Goal: Task Accomplishment & Management: Complete application form

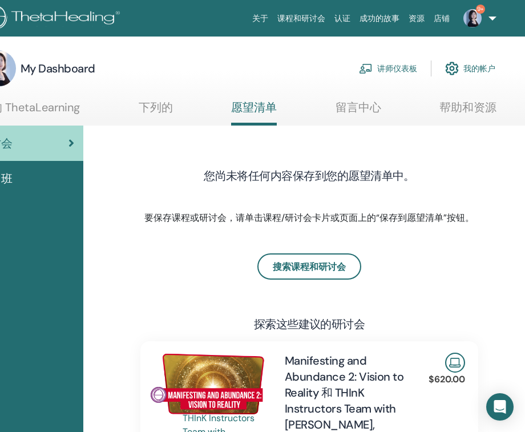
scroll to position [0, 88]
click at [388, 69] on link "讲师仪表板" at bounding box center [388, 68] width 58 height 25
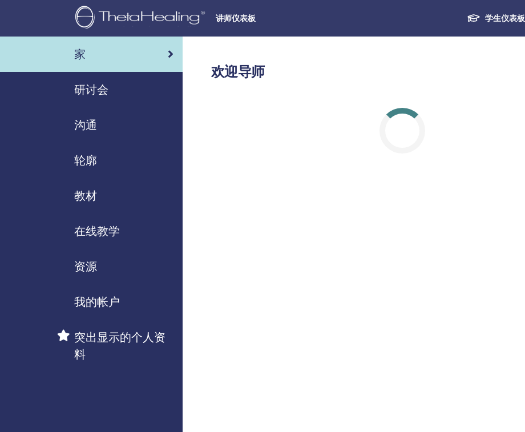
click at [96, 89] on span "研讨会" at bounding box center [91, 89] width 34 height 17
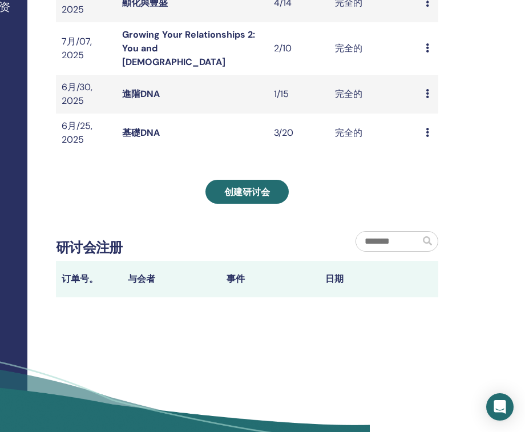
scroll to position [328, 158]
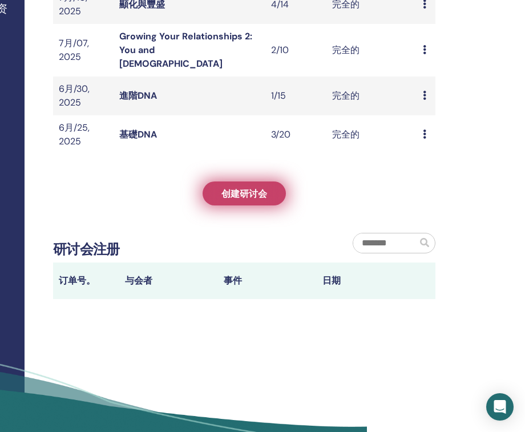
click at [257, 188] on span "创建研讨会" at bounding box center [244, 194] width 46 height 12
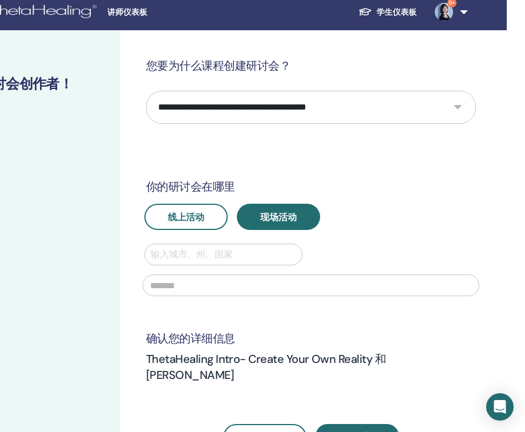
scroll to position [6, 110]
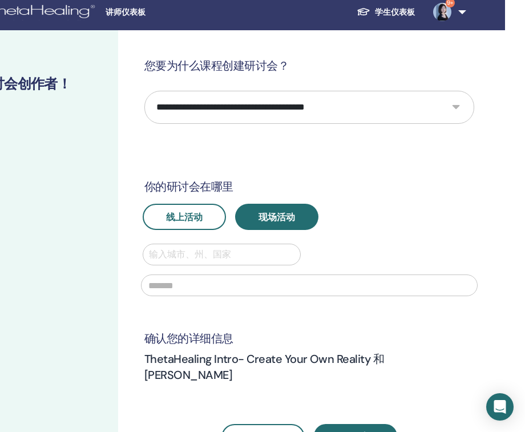
click at [453, 107] on select "**********" at bounding box center [309, 107] width 330 height 33
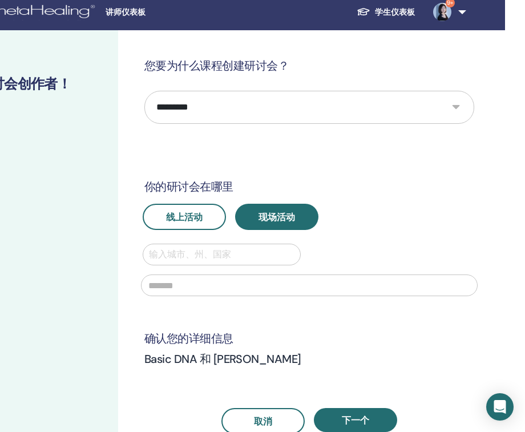
click at [454, 104] on select "**********" at bounding box center [309, 107] width 330 height 33
select select "*"
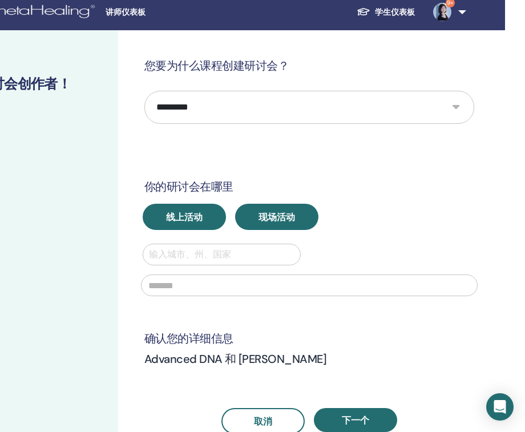
click at [199, 217] on span "线上活动" at bounding box center [184, 217] width 36 height 12
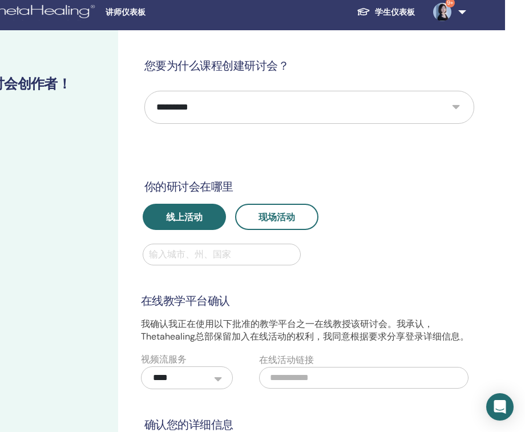
click at [191, 254] on div at bounding box center [221, 254] width 145 height 16
type input "**"
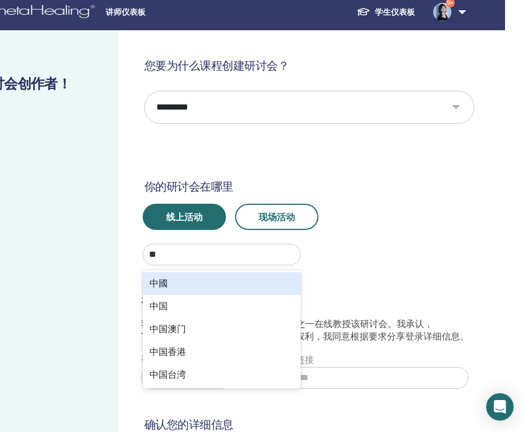
click at [165, 282] on div "中國" at bounding box center [222, 283] width 158 height 23
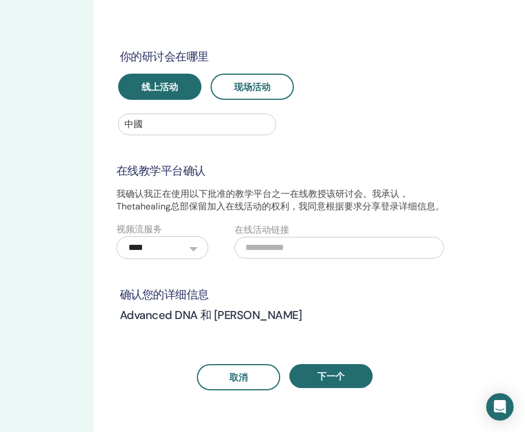
scroll to position [137, 135]
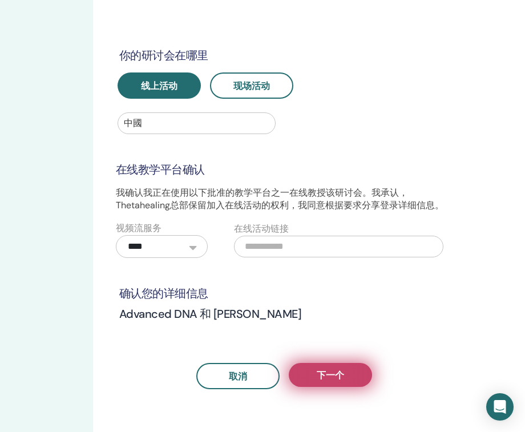
click at [334, 370] on span "下一个" at bounding box center [330, 375] width 27 height 12
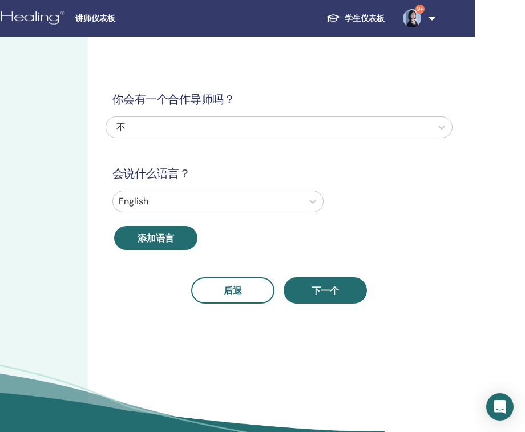
scroll to position [0, 139]
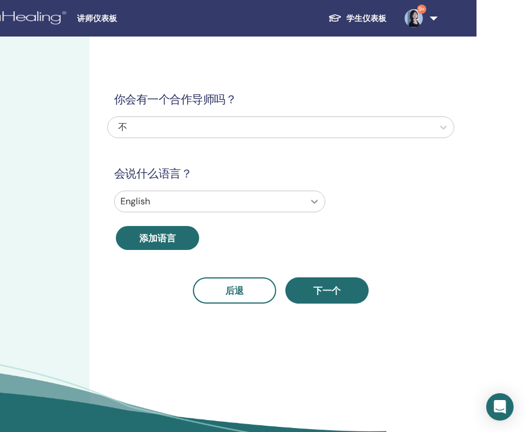
click at [313, 203] on icon at bounding box center [314, 201] width 11 height 11
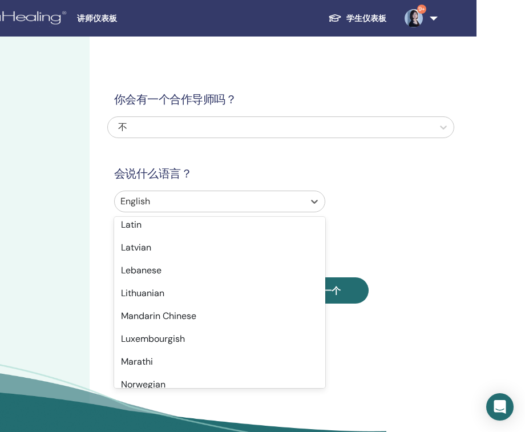
scroll to position [906, 0]
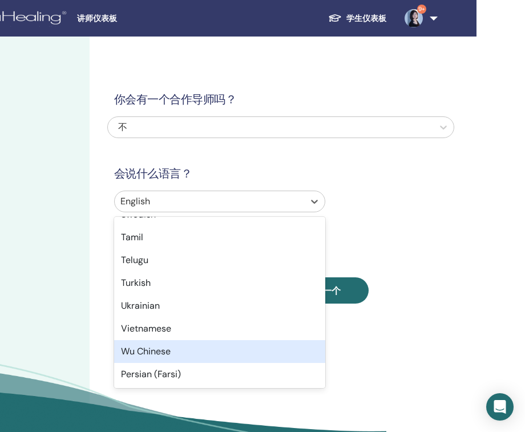
click at [153, 350] on div "Wu Chinese" at bounding box center [219, 351] width 211 height 23
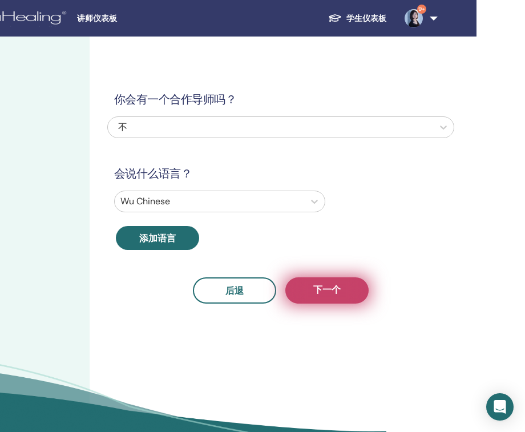
click at [343, 286] on button "下一个" at bounding box center [326, 290] width 83 height 26
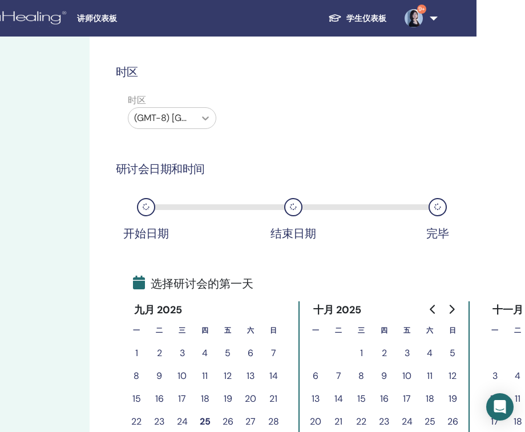
click at [206, 118] on icon at bounding box center [205, 118] width 7 height 4
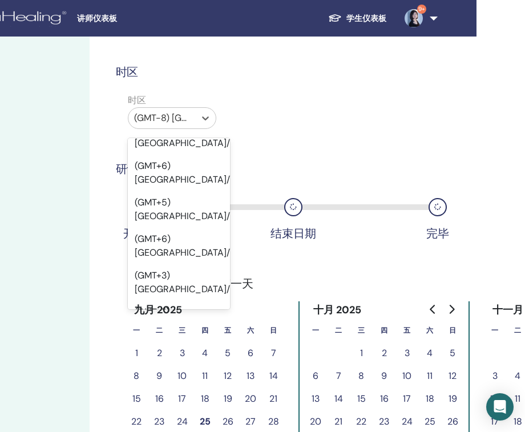
scroll to position [12530, 0]
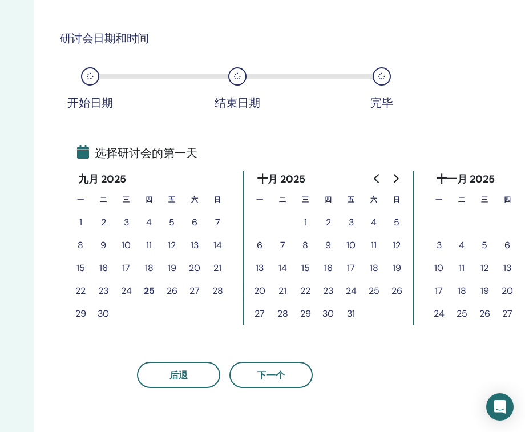
scroll to position [136, 198]
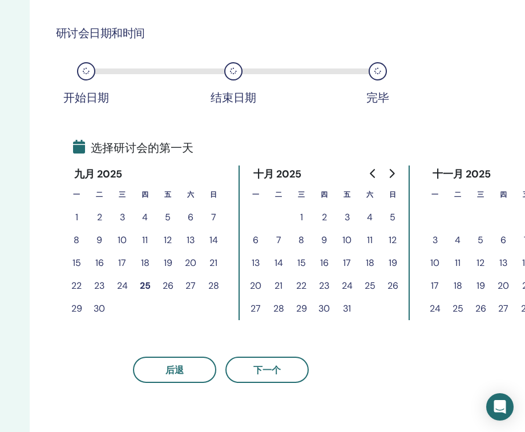
click at [146, 283] on button "25" at bounding box center [144, 285] width 23 height 23
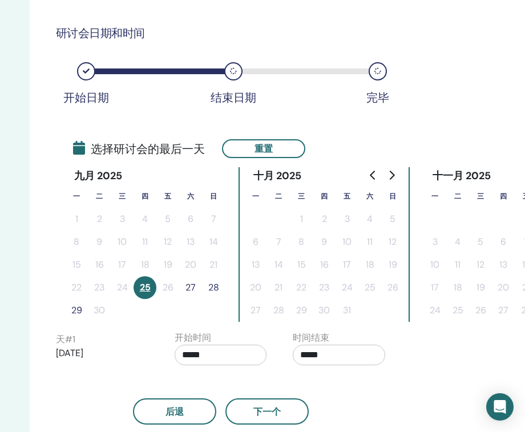
click at [190, 289] on button "27" at bounding box center [190, 287] width 23 height 23
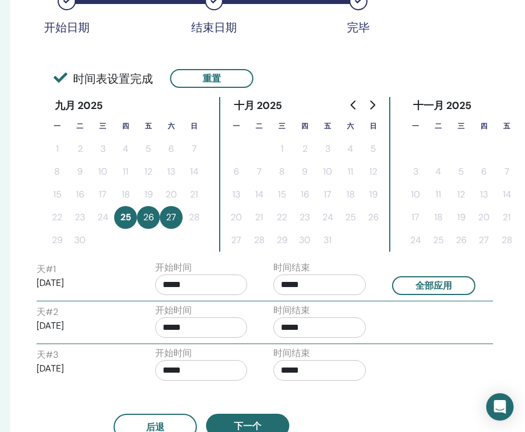
scroll to position [208, 218]
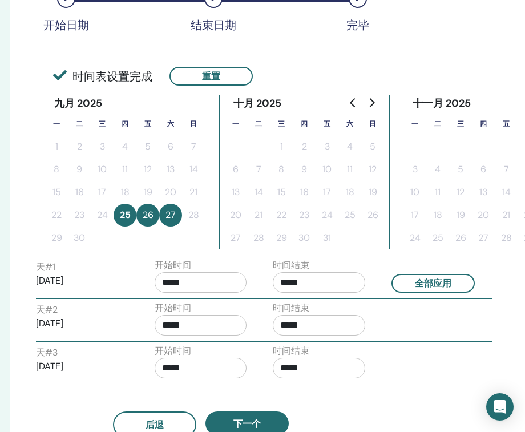
click at [197, 283] on input "*****" at bounding box center [201, 282] width 92 height 21
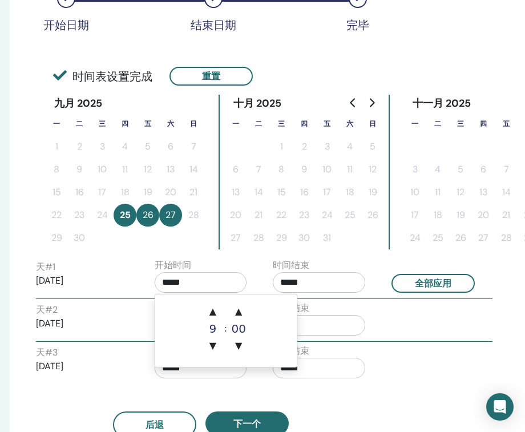
click at [171, 282] on input "*****" at bounding box center [201, 282] width 92 height 21
click at [210, 318] on span "▲" at bounding box center [212, 311] width 23 height 23
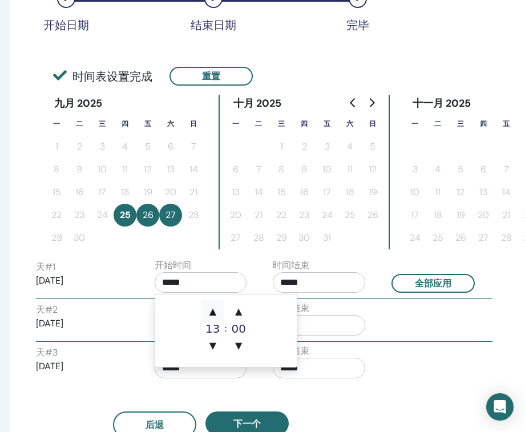
click at [210, 318] on span "▲" at bounding box center [212, 311] width 23 height 23
click at [216, 343] on span "▼" at bounding box center [212, 345] width 23 height 23
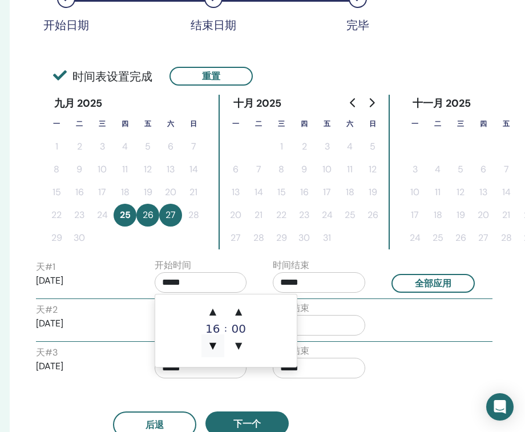
click at [216, 343] on span "▼" at bounding box center [212, 345] width 23 height 23
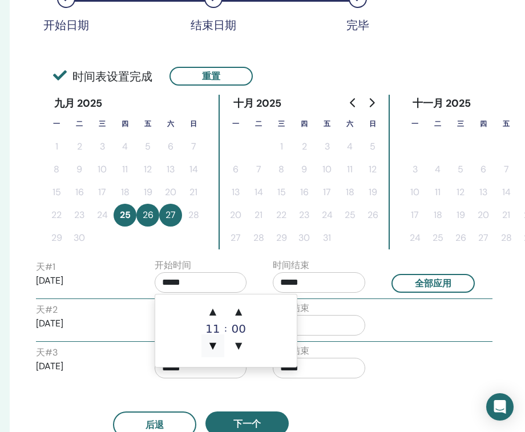
click at [216, 343] on span "▼" at bounding box center [212, 345] width 23 height 23
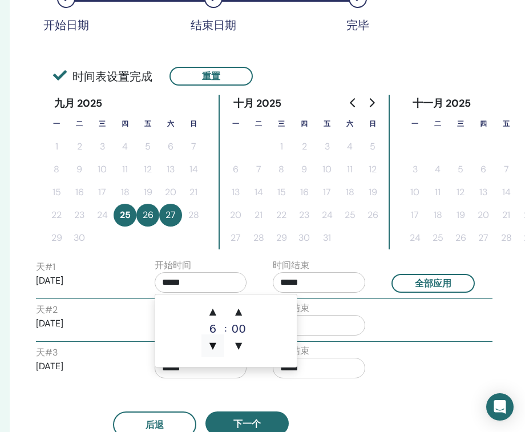
click at [216, 343] on span "▼" at bounding box center [212, 345] width 23 height 23
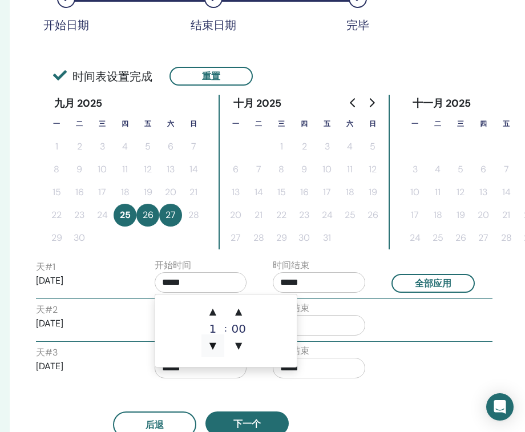
click at [216, 343] on span "▼" at bounding box center [212, 345] width 23 height 23
type input "*****"
click at [216, 343] on span "▼" at bounding box center [212, 345] width 23 height 23
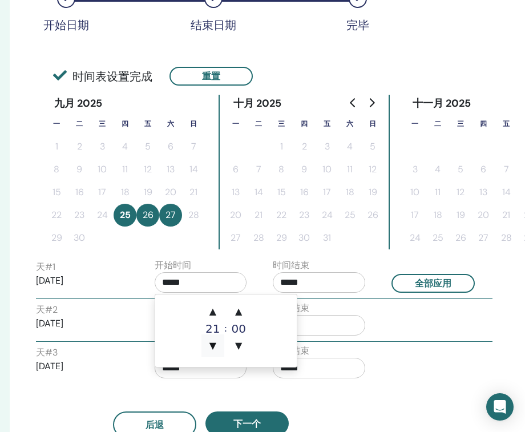
click at [216, 343] on span "▼" at bounding box center [212, 345] width 23 height 23
click at [212, 348] on span "▼" at bounding box center [212, 345] width 23 height 23
click at [213, 309] on span "▲" at bounding box center [212, 311] width 23 height 23
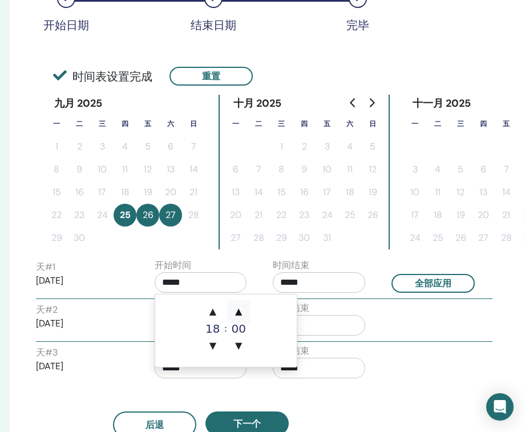
click at [241, 311] on span "▲" at bounding box center [238, 311] width 23 height 23
click at [239, 310] on span "▲" at bounding box center [238, 311] width 23 height 23
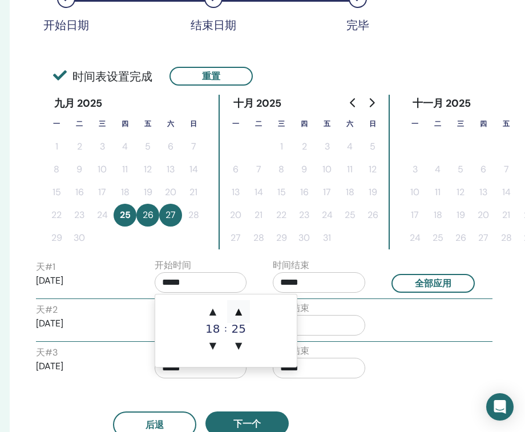
click at [239, 310] on span "▲" at bounding box center [238, 311] width 23 height 23
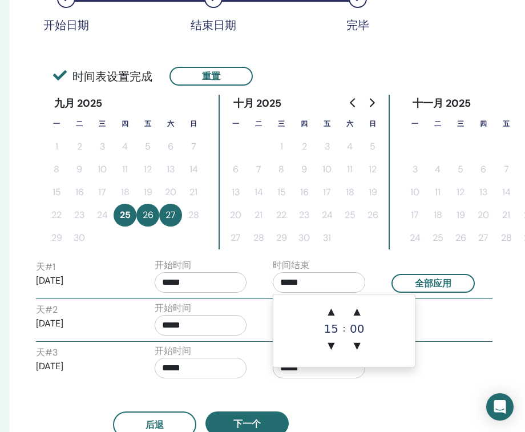
click at [314, 285] on input "*****" at bounding box center [319, 282] width 92 height 21
click at [331, 313] on span "▲" at bounding box center [330, 311] width 23 height 23
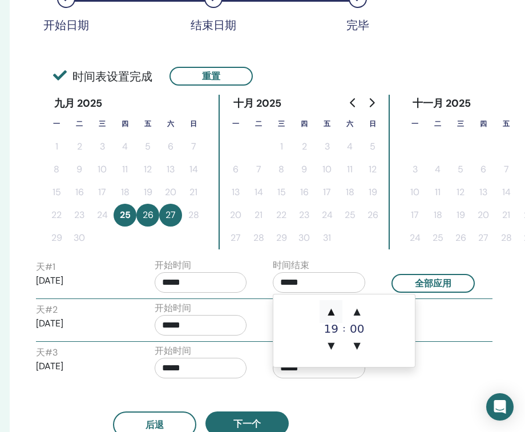
click at [331, 313] on span "▲" at bounding box center [330, 311] width 23 height 23
click at [355, 314] on span "▲" at bounding box center [357, 311] width 23 height 23
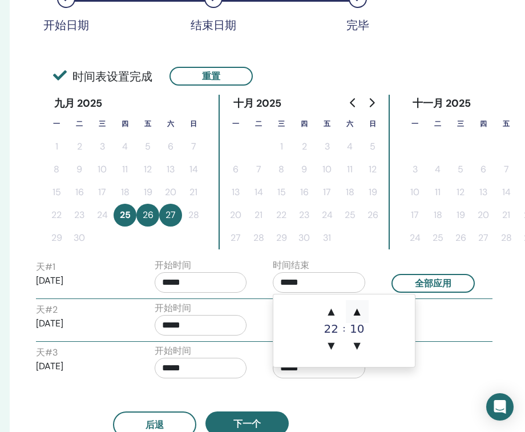
click at [355, 314] on span "▲" at bounding box center [357, 311] width 23 height 23
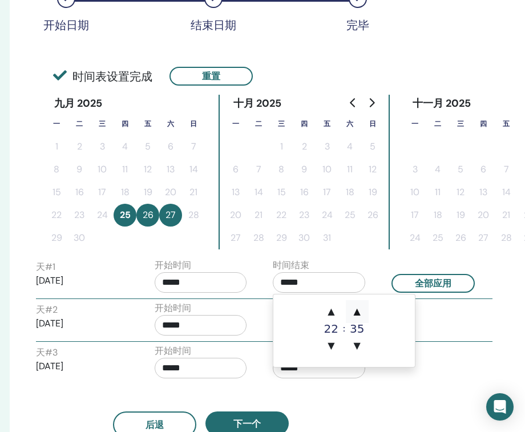
click at [355, 314] on span "▲" at bounding box center [357, 311] width 23 height 23
type input "*****"
click at [192, 279] on input "*****" at bounding box center [201, 282] width 92 height 21
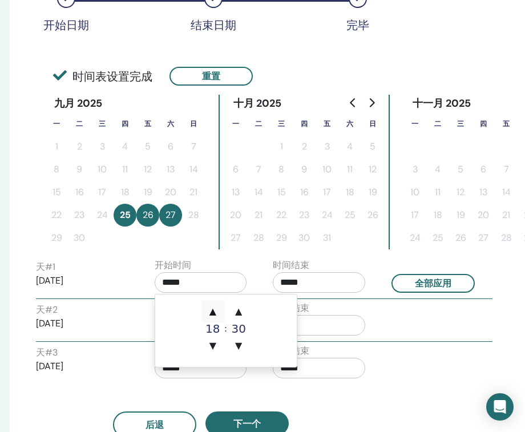
click at [209, 309] on span "▲" at bounding box center [212, 311] width 23 height 23
click at [212, 346] on span "▼" at bounding box center [212, 345] width 23 height 23
type input "*****"
click at [426, 287] on button "全部应用" at bounding box center [432, 283] width 83 height 19
type input "*****"
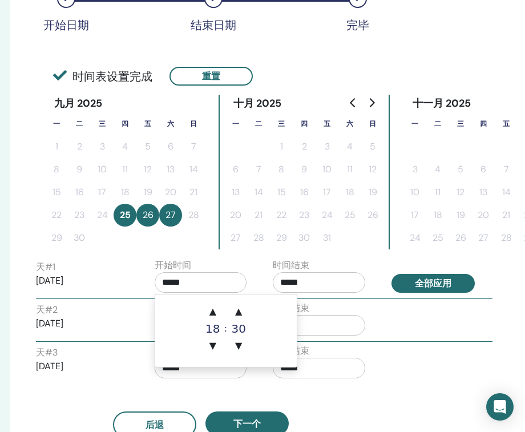
type input "*****"
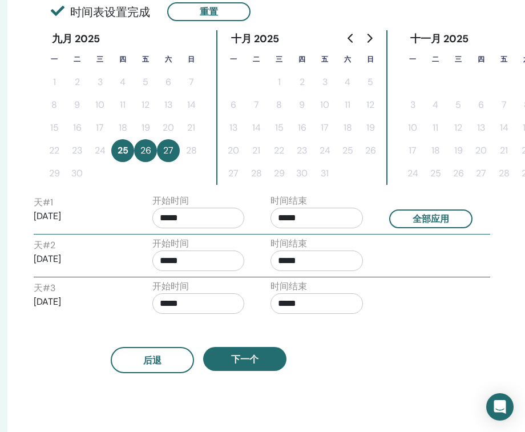
scroll to position [273, 221]
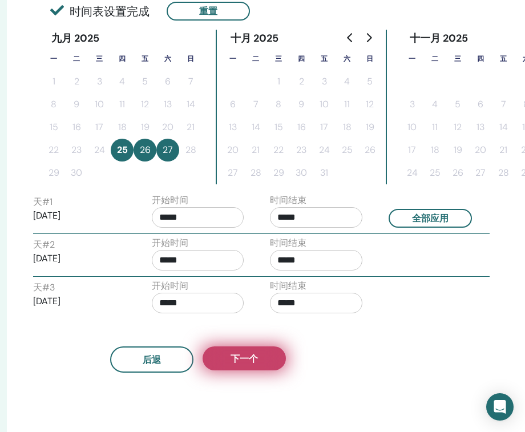
click at [243, 358] on span "下一个" at bounding box center [243, 358] width 27 height 12
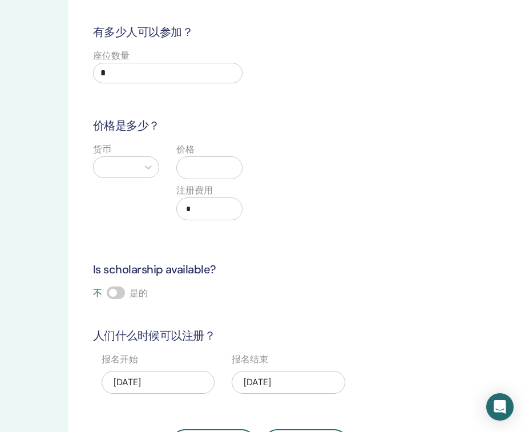
scroll to position [0, 159]
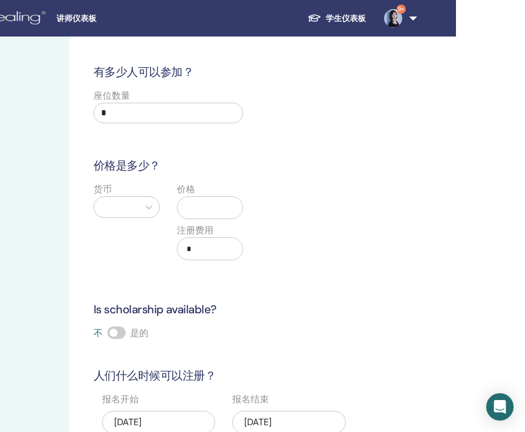
click at [210, 112] on input "*" at bounding box center [168, 113] width 149 height 21
type input "**"
click at [148, 210] on icon at bounding box center [148, 206] width 11 height 11
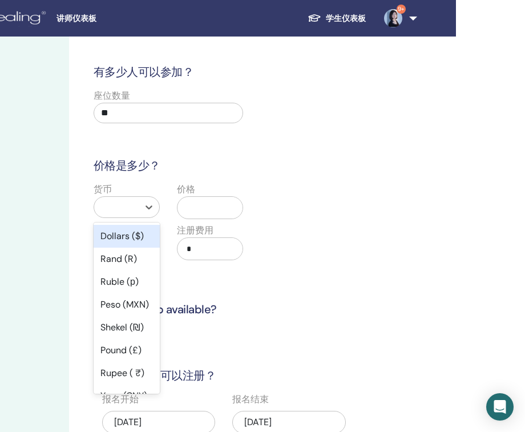
click at [129, 236] on div "Dollars ($)" at bounding box center [127, 236] width 66 height 23
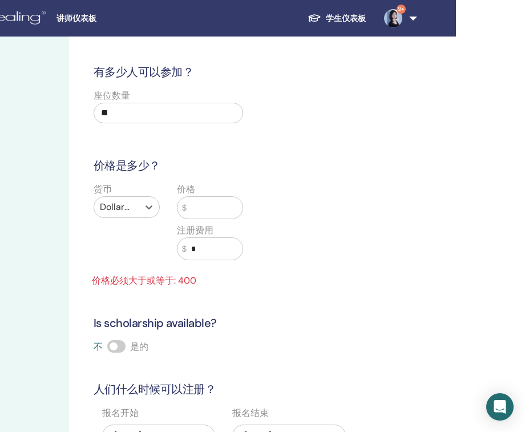
click at [202, 208] on input "text" at bounding box center [214, 208] width 56 height 22
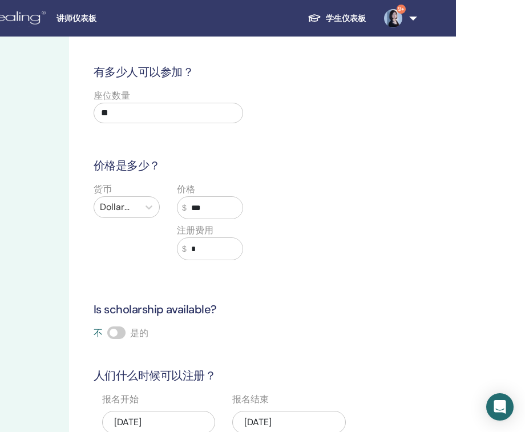
type input "***"
click at [208, 250] on input "*" at bounding box center [214, 249] width 56 height 22
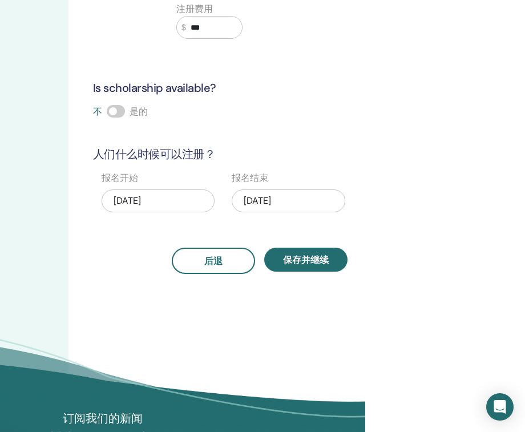
scroll to position [223, 160]
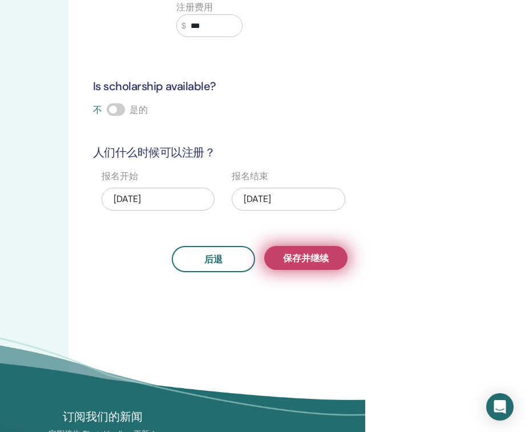
type input "***"
click at [314, 258] on span "保存并继续" at bounding box center [306, 258] width 46 height 12
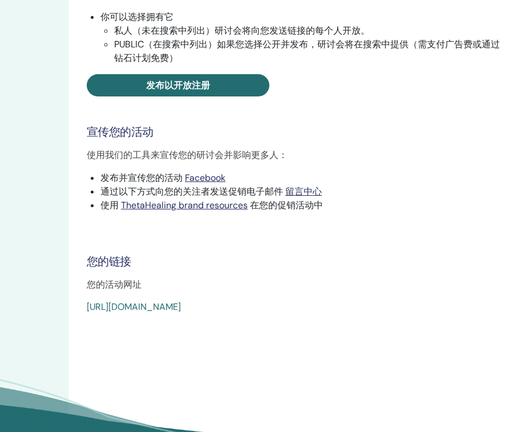
scroll to position [218, 160]
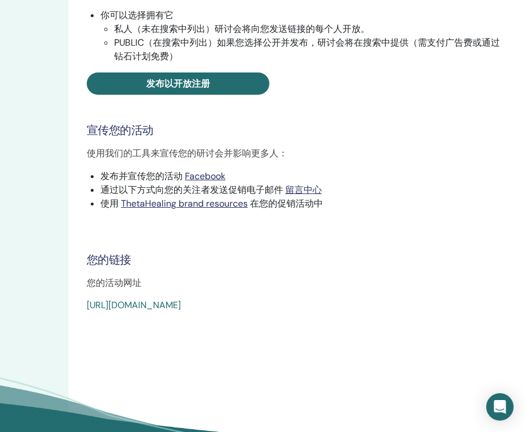
drag, startPoint x: 88, startPoint y: 257, endPoint x: 370, endPoint y: 305, distance: 286.3
click at [370, 305] on div "Advanced DNA 事件类型 Online 事件状态 未发表 注册 0/20 发布您的研讨会 为了让您的学生注册，您需要发布您的研讨会。 你可以选择拥有…" at bounding box center [296, 78] width 443 height 466
copy div "您的链接 您的活动网址 [URL][DOMAIN_NAME]"
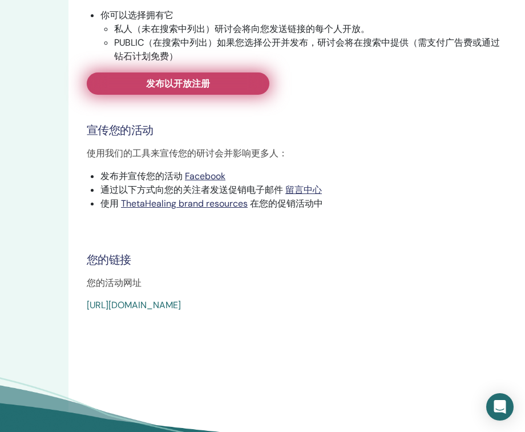
click at [189, 88] on span "发布以开放注册" at bounding box center [178, 84] width 64 height 12
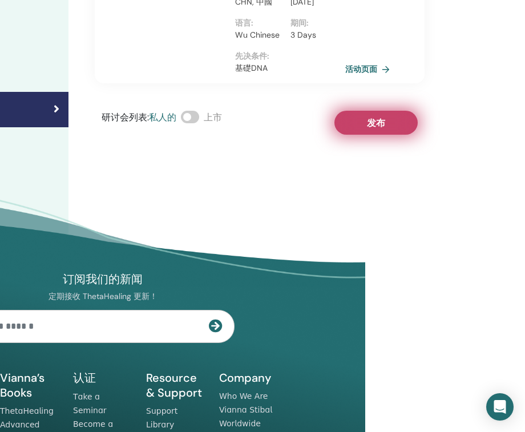
click at [375, 129] on span "发布" at bounding box center [376, 123] width 18 height 12
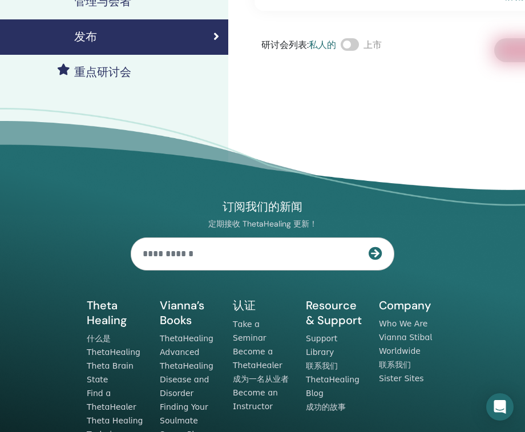
scroll to position [292, 0]
